Goal: Information Seeking & Learning: Learn about a topic

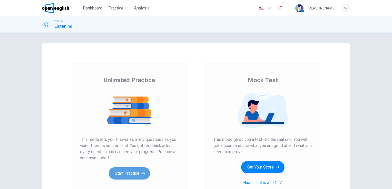
click at [131, 177] on button "Start Practice" at bounding box center [129, 174] width 41 height 12
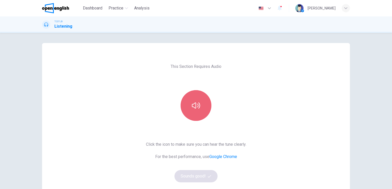
click at [202, 106] on button "button" at bounding box center [196, 105] width 31 height 31
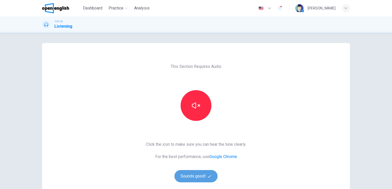
click at [201, 177] on button "Sounds good!" at bounding box center [195, 176] width 43 height 12
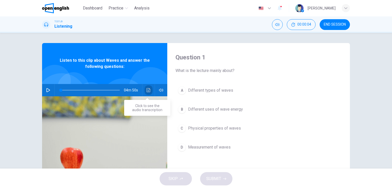
click at [147, 90] on icon "Click to see the audio transcription" at bounding box center [148, 90] width 4 height 4
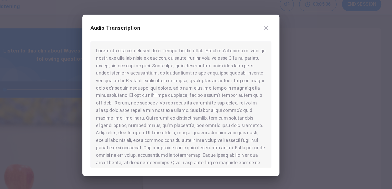
drag, startPoint x: 231, startPoint y: 126, endPoint x: 237, endPoint y: 126, distance: 6.4
click at [237, 126] on div at bounding box center [195, 101] width 139 height 97
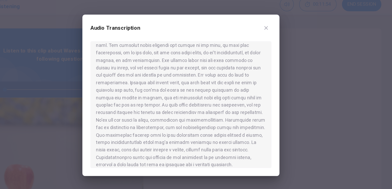
scroll to position [118, 0]
click at [337, 65] on div at bounding box center [196, 94] width 392 height 189
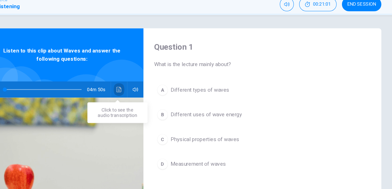
click at [146, 90] on icon "Click to see the audio transcription" at bounding box center [148, 90] width 4 height 4
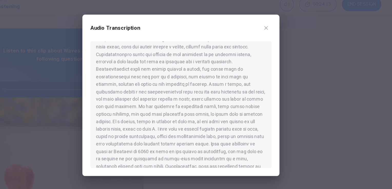
scroll to position [199, 0]
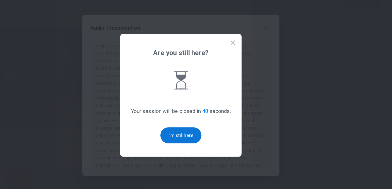
click at [197, 126] on button "I'm still here" at bounding box center [196, 125] width 32 height 12
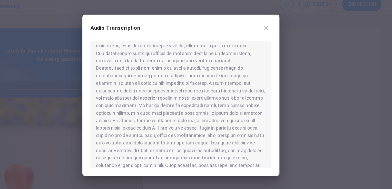
click at [182, 84] on div at bounding box center [195, 101] width 139 height 97
click at [134, 22] on div at bounding box center [196, 94] width 392 height 189
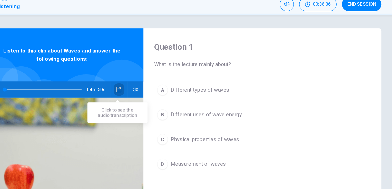
click at [148, 90] on icon "Click to see the audio transcription" at bounding box center [148, 90] width 4 height 4
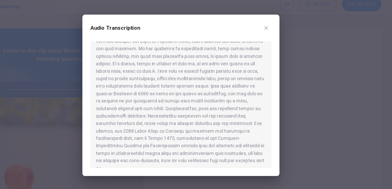
scroll to position [244, 0]
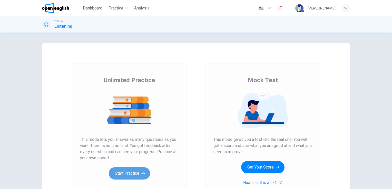
click at [133, 172] on button "Start Practice" at bounding box center [129, 174] width 41 height 12
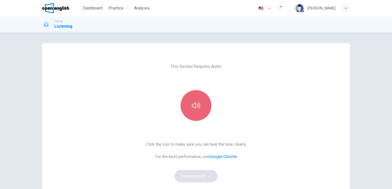
click at [200, 99] on button "button" at bounding box center [196, 105] width 31 height 31
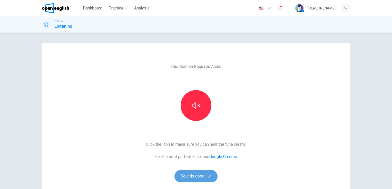
click at [195, 176] on button "Sounds good!" at bounding box center [195, 176] width 43 height 12
